Goal: Find specific fact: Find specific fact

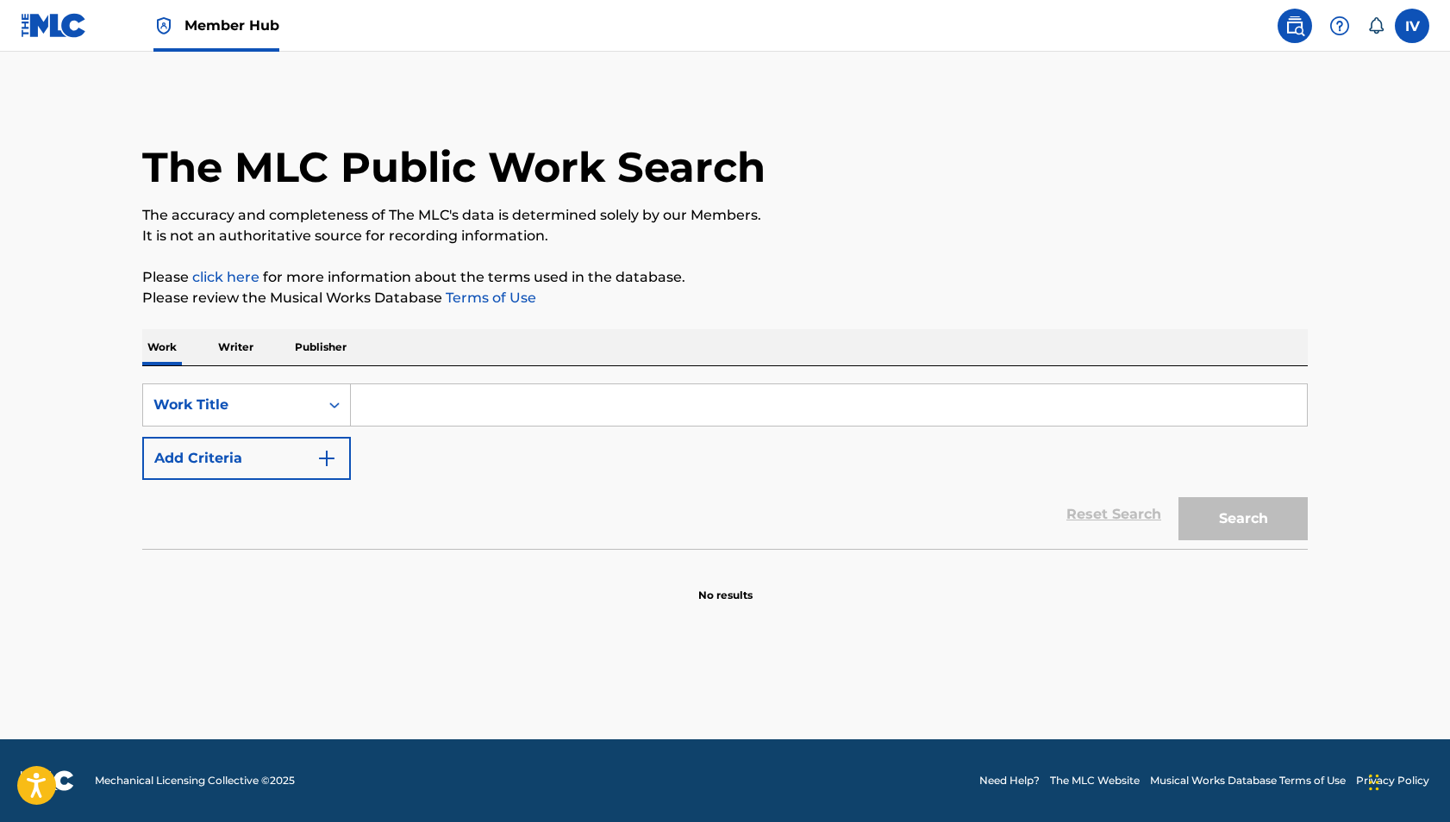
click at [452, 413] on input "Search Form" at bounding box center [829, 404] width 956 height 41
paste input "Color [PERSON_NAME]"
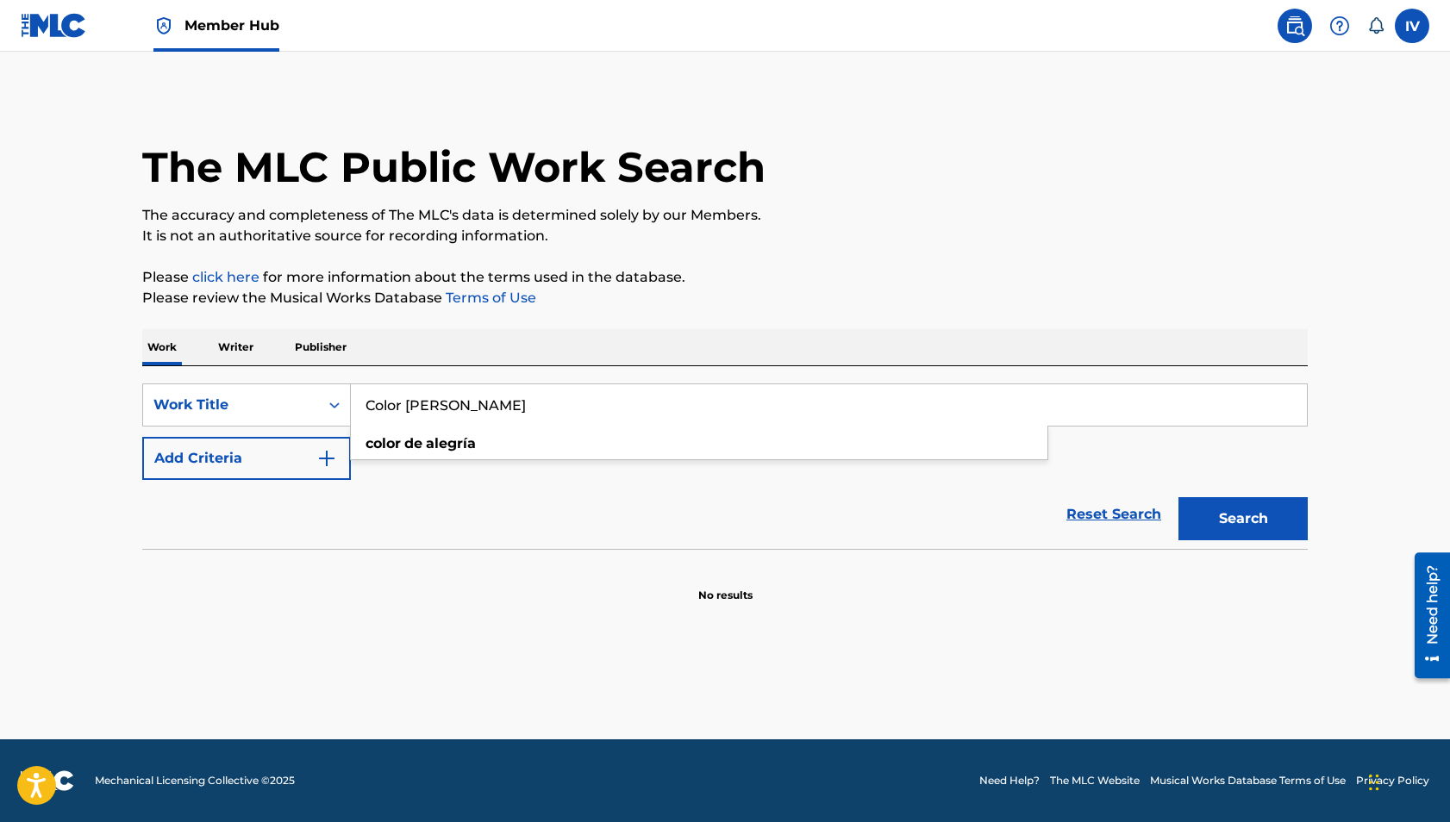
type input "Color [PERSON_NAME]"
click at [1178, 497] on button "Search" at bounding box center [1242, 518] width 129 height 43
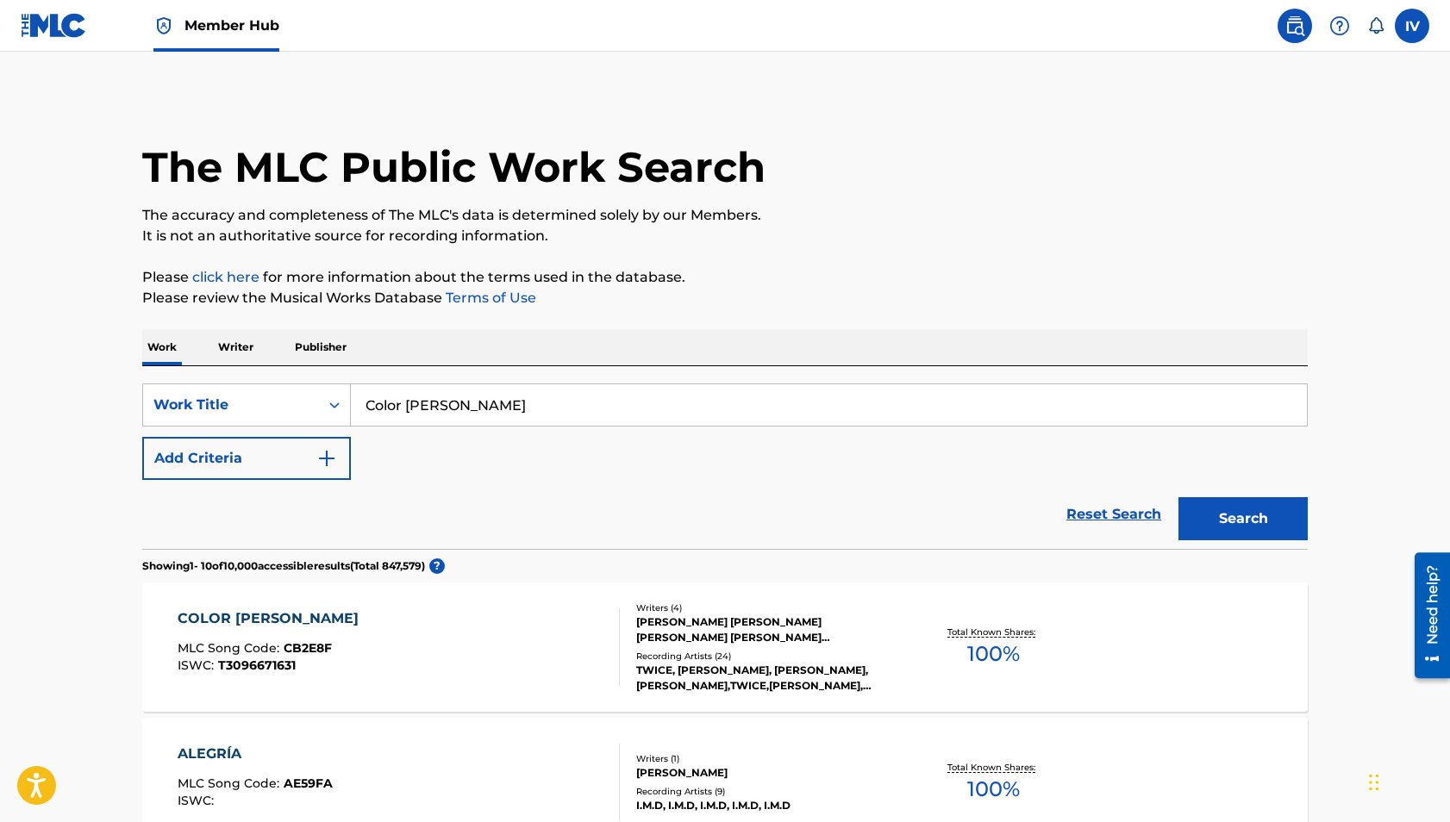
click at [423, 611] on div "COLOR [PERSON_NAME] MLC Song Code : CB2E8F ISWC : T3096671631" at bounding box center [399, 648] width 443 height 78
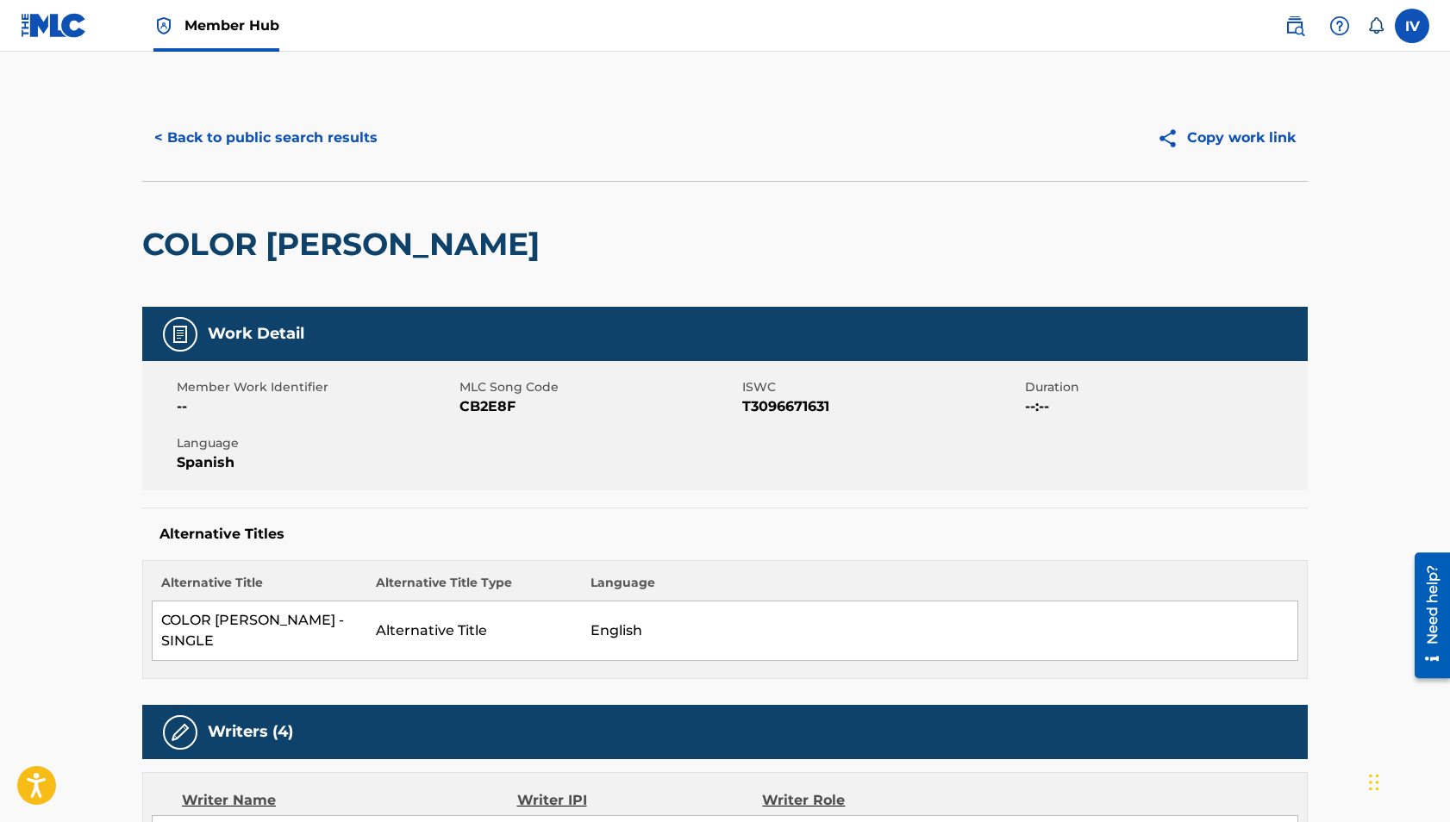
click at [484, 406] on span "CB2E8F" at bounding box center [598, 406] width 278 height 21
copy span "CB2E8F"
